Goal: Information Seeking & Learning: Learn about a topic

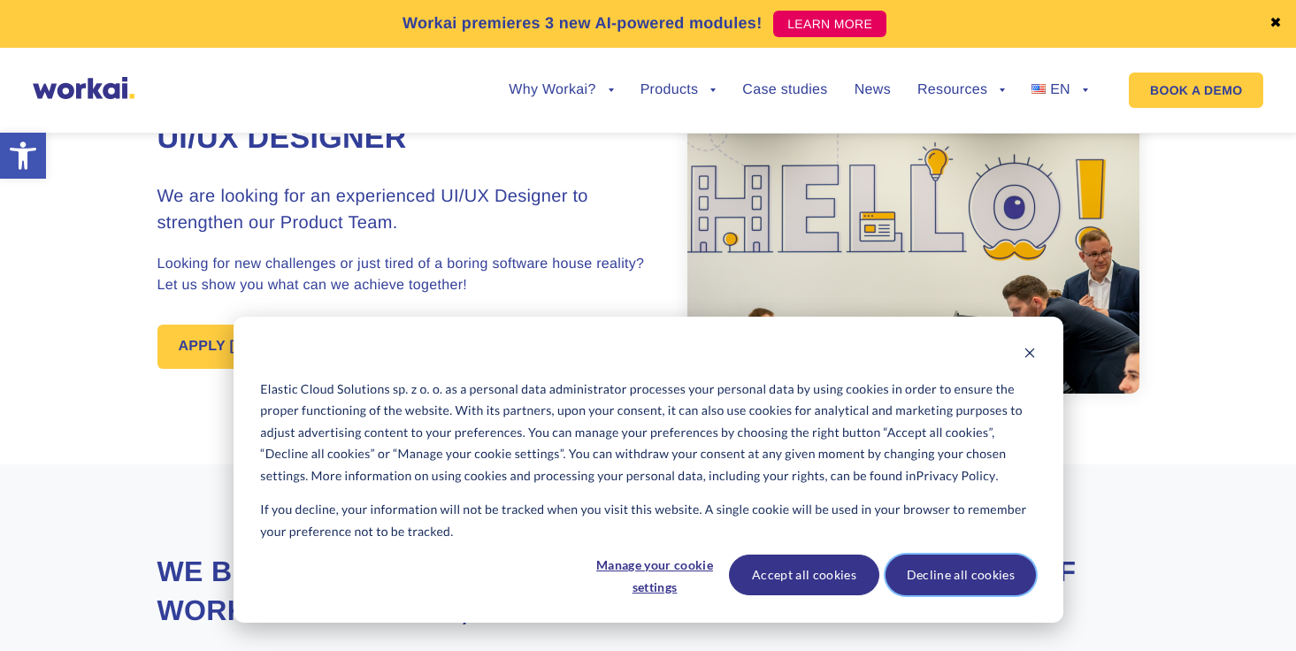
click at [983, 584] on button "Decline all cookies" at bounding box center [960, 575] width 150 height 41
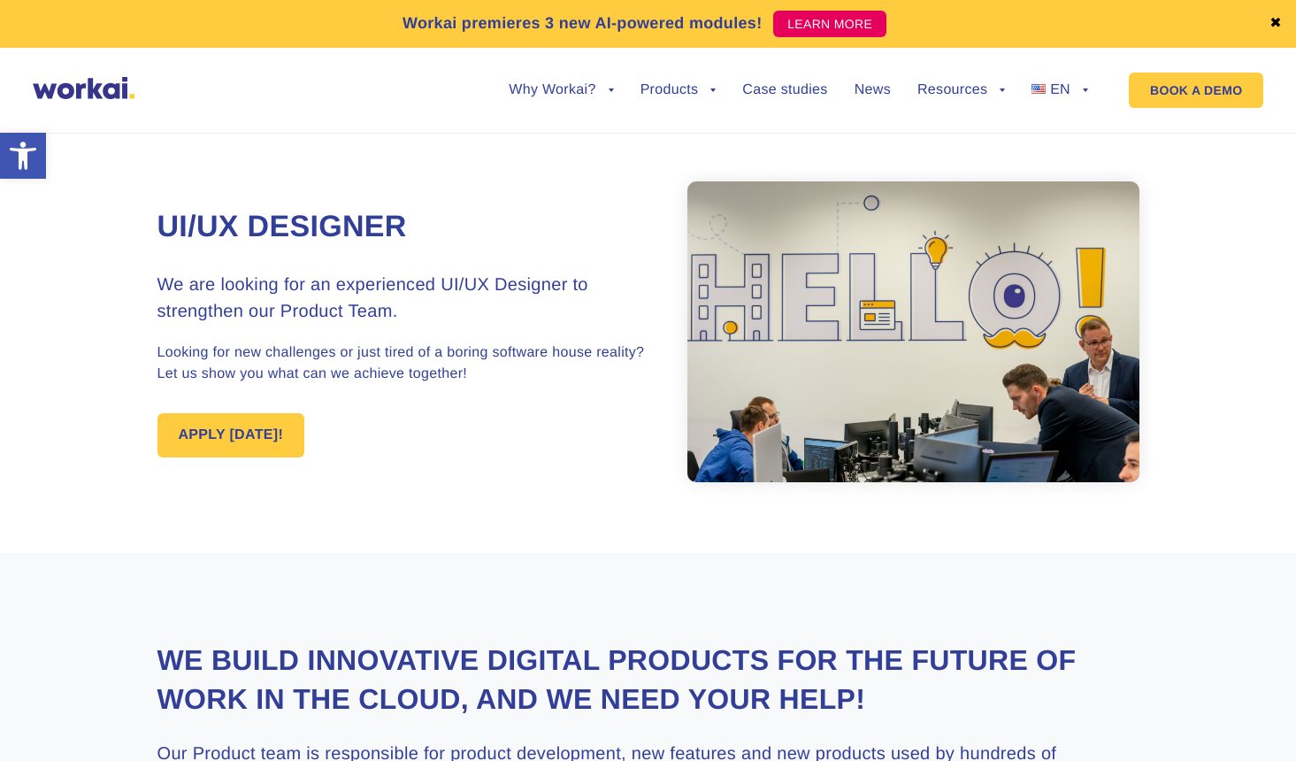
drag, startPoint x: 1177, startPoint y: 701, endPoint x: 1128, endPoint y: 616, distance: 98.3
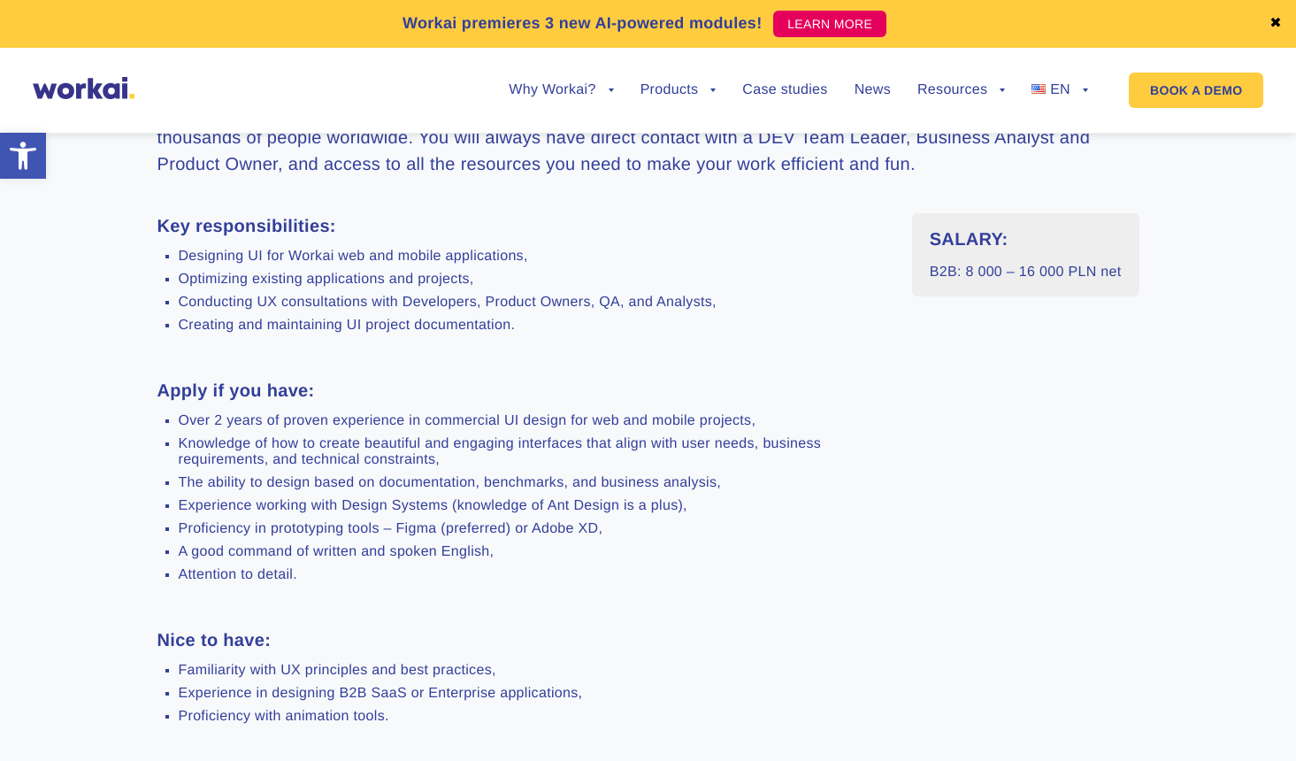
scroll to position [531, 0]
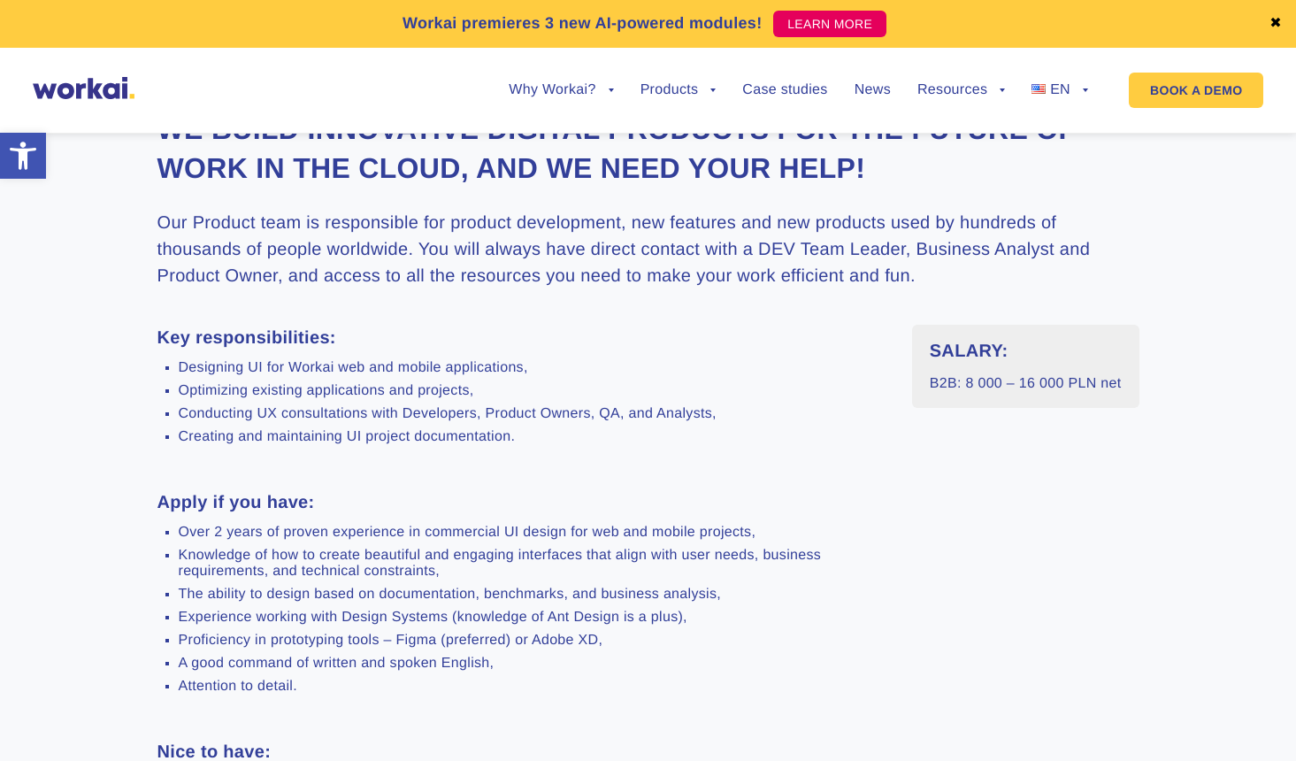
click at [1018, 571] on div "SALARY: B2B: 8 000 – 16 000 PLN net" at bounding box center [1025, 701] width 227 height 752
drag, startPoint x: 629, startPoint y: 725, endPoint x: 609, endPoint y: 720, distance: 20.2
click at [629, 650] on div "Key responsibilities: Designing UI for Workai web and mobile applications, Opti…" at bounding box center [521, 701] width 728 height 752
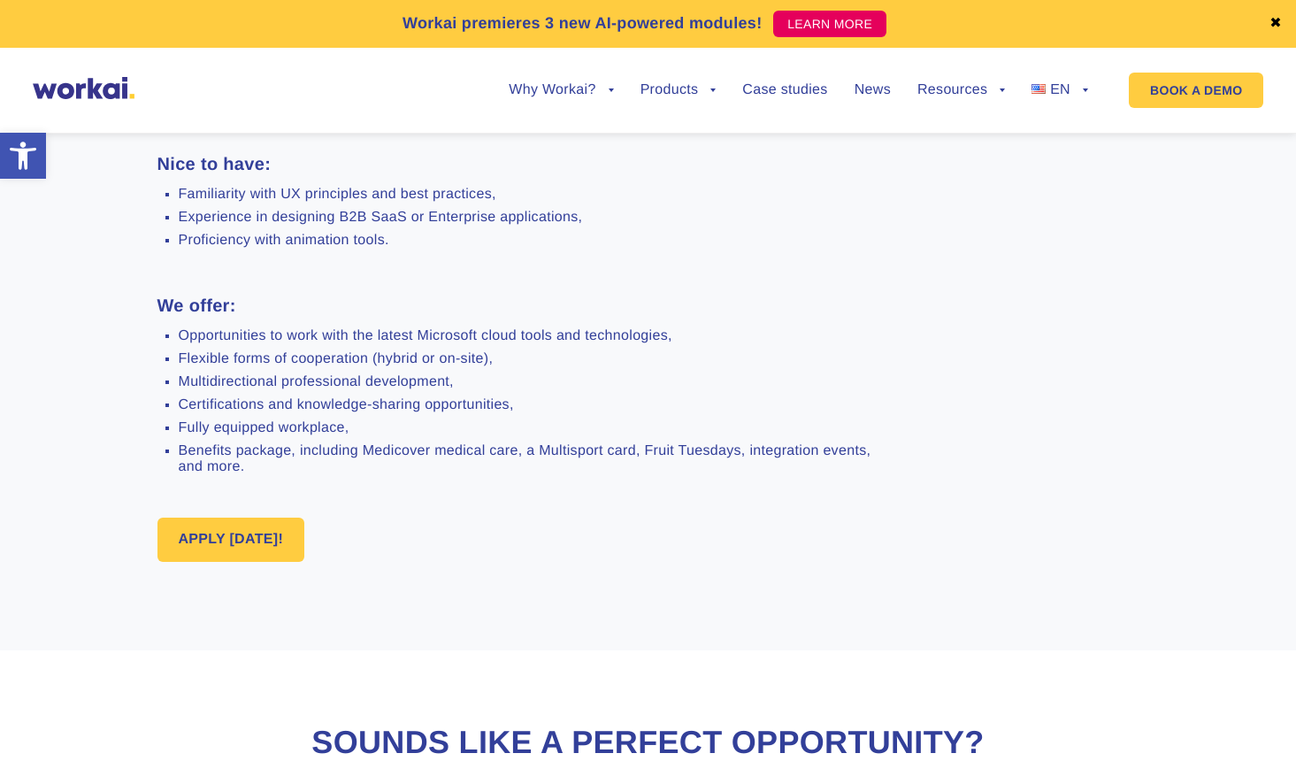
scroll to position [1061, 0]
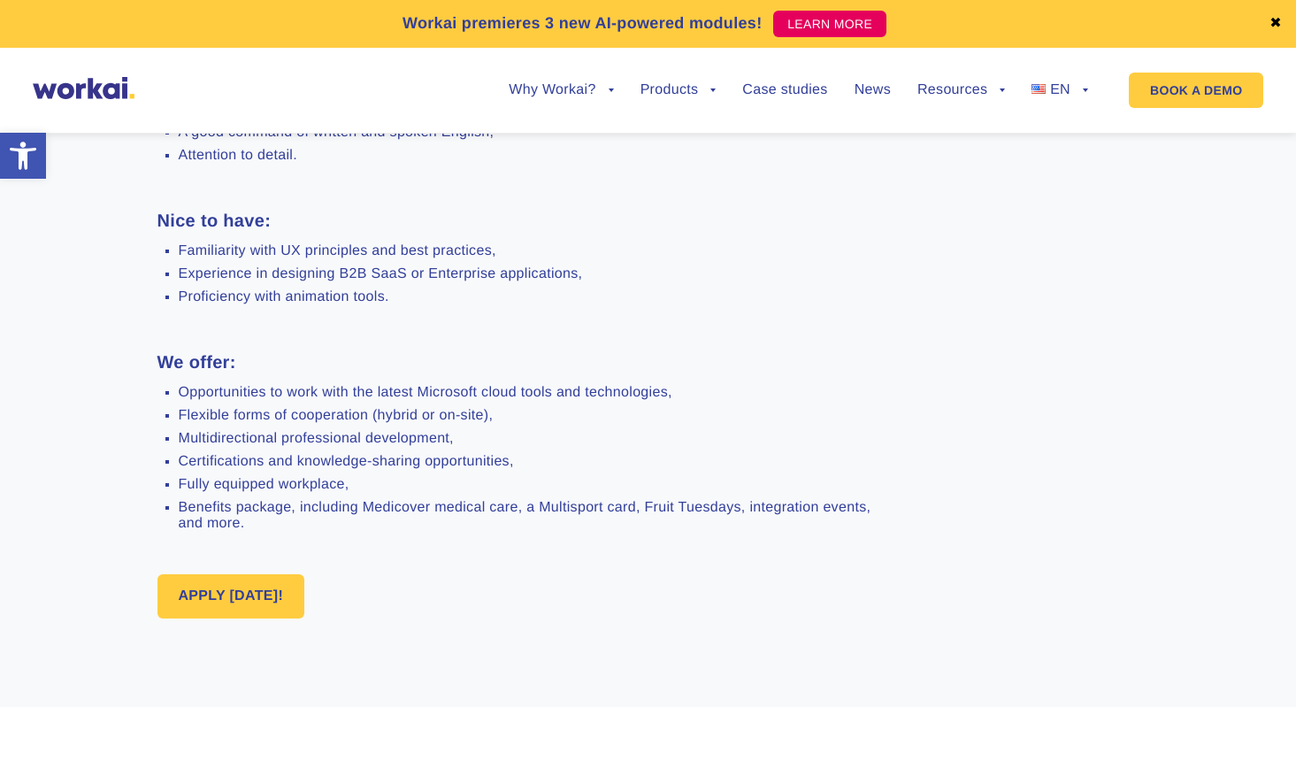
click at [1073, 328] on div "SALARY: B2B: 8 000 – 16 000 PLN net" at bounding box center [1025, 170] width 227 height 752
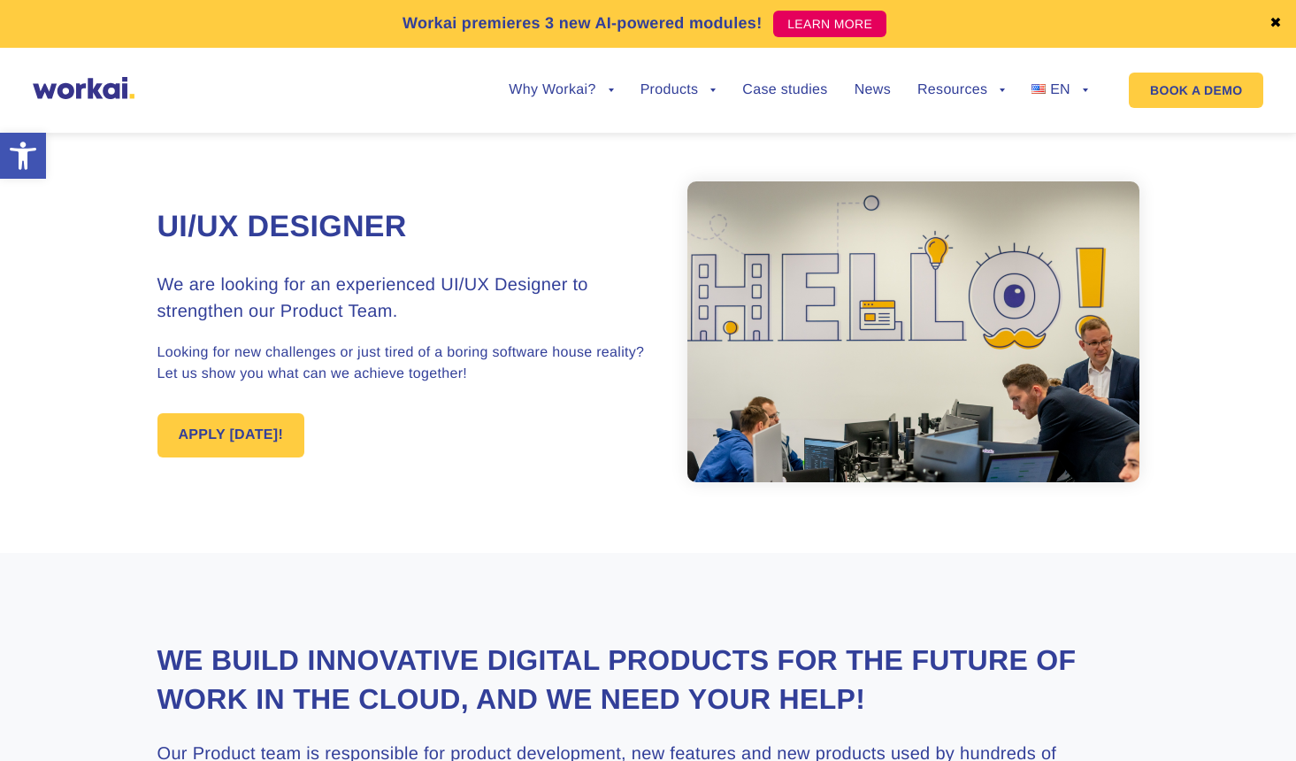
scroll to position [619, 0]
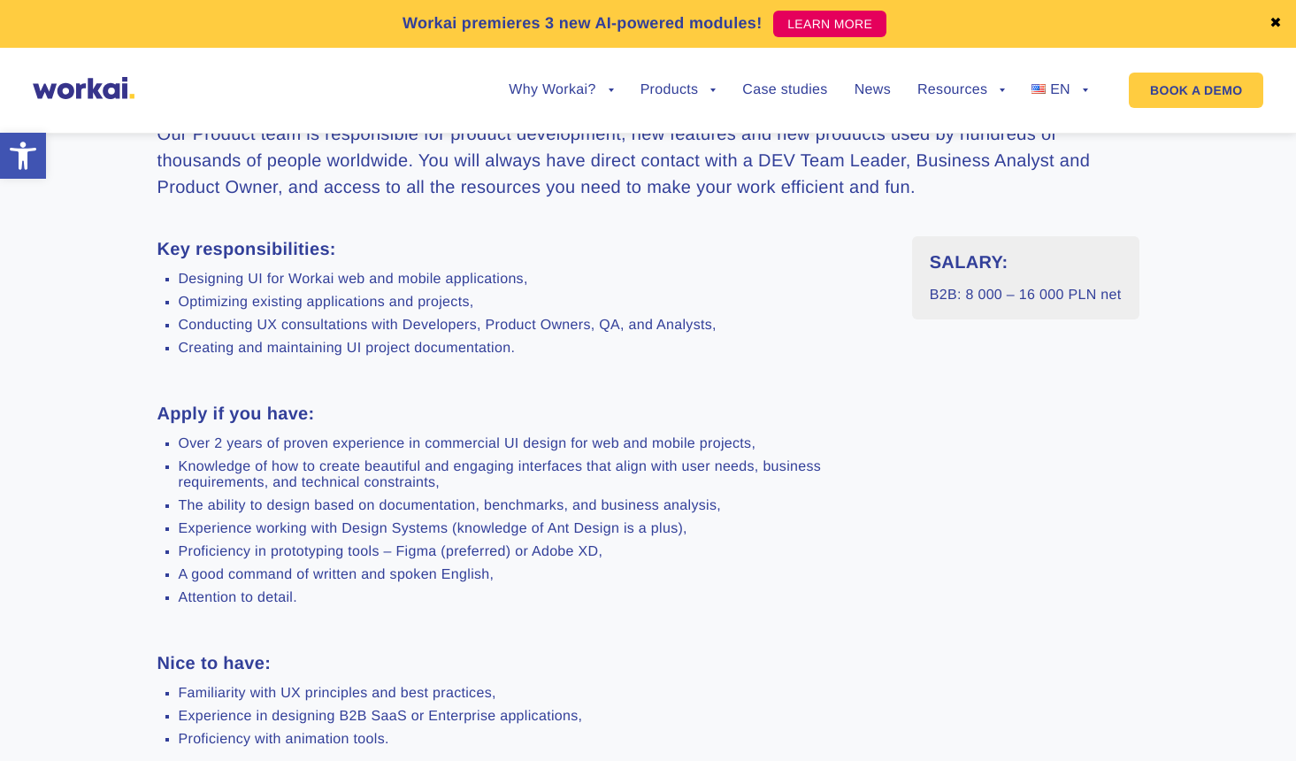
click at [1130, 367] on div "SALARY: B2B: 8 000 – 16 000 PLN net" at bounding box center [1025, 612] width 227 height 752
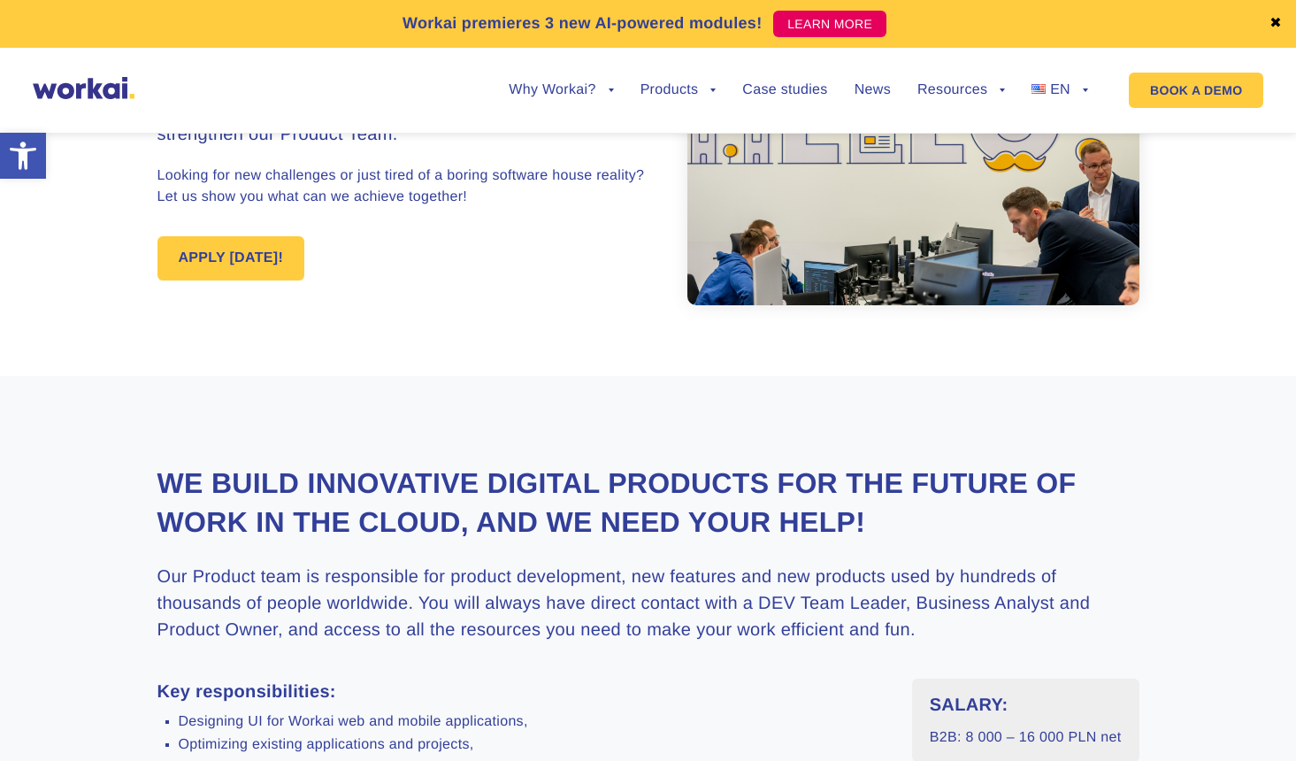
scroll to position [796, 0]
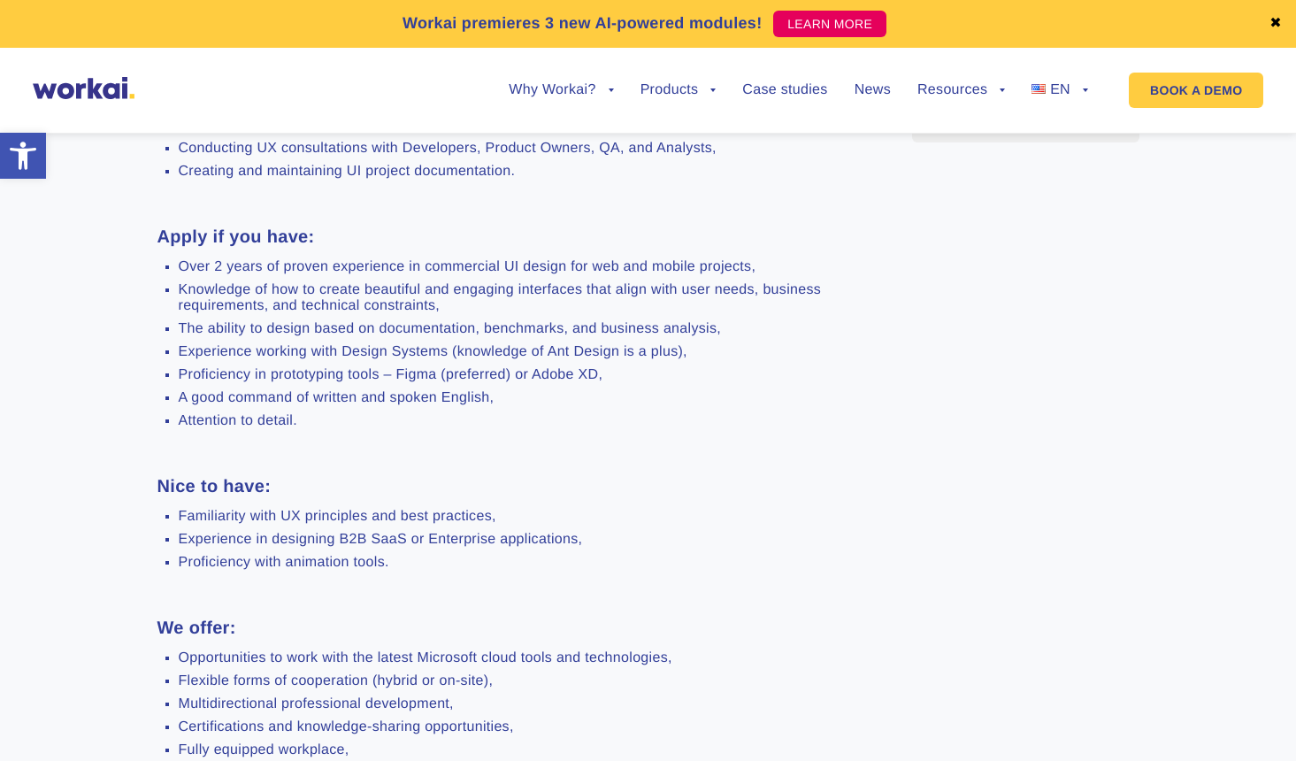
click at [738, 650] on ul "Opportunities to work with the latest Microsoft cloud tools and technologies, F…" at bounding box center [521, 723] width 728 height 147
click at [722, 650] on li "Multidirectional professional development," at bounding box center [532, 704] width 707 height 16
